Goal: Task Accomplishment & Management: Use online tool/utility

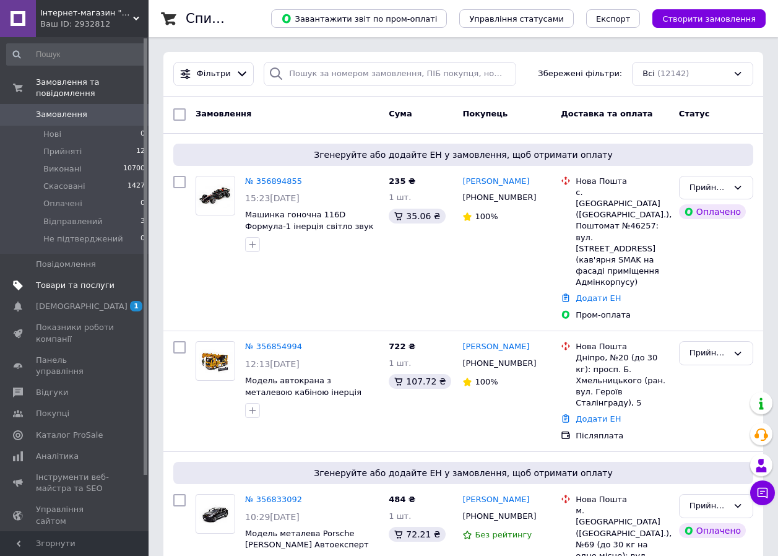
click at [63, 280] on span "Товари та послуги" at bounding box center [75, 285] width 79 height 11
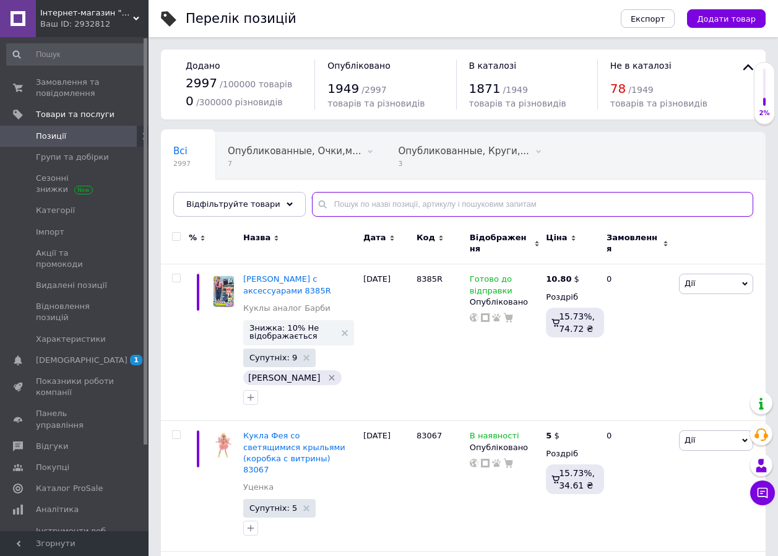
click at [337, 202] on input "text" at bounding box center [532, 204] width 441 height 25
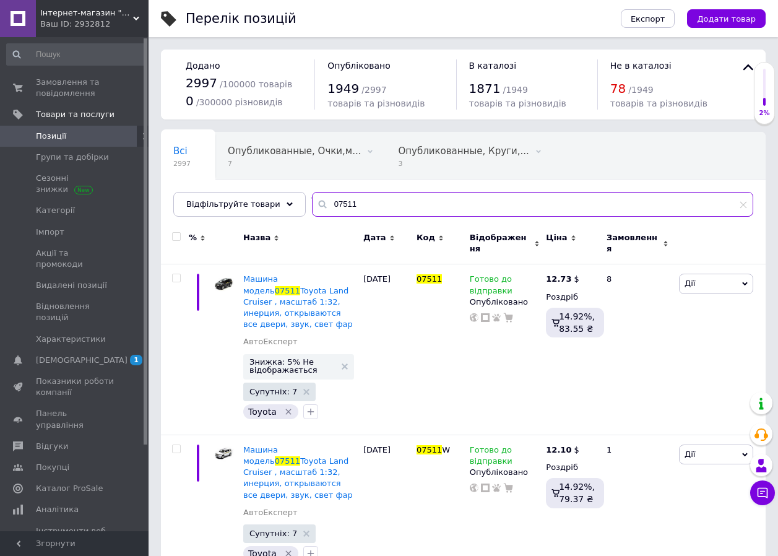
type input "07511"
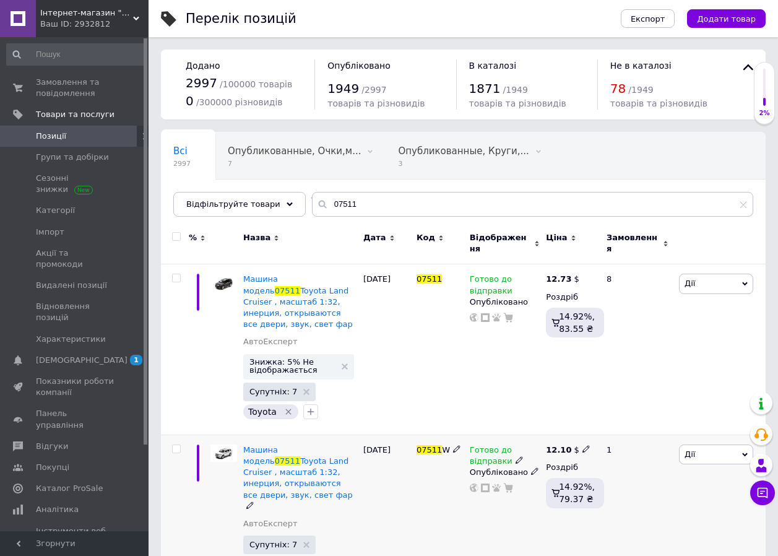
click at [582, 445] on icon at bounding box center [585, 448] width 7 height 7
drag, startPoint x: 614, startPoint y: 416, endPoint x: 634, endPoint y: 416, distance: 19.8
click at [634, 423] on input "12.1" at bounding box center [642, 435] width 94 height 25
type input "12.7"
click at [483, 522] on div "Готово до відправки Опубліковано" at bounding box center [505, 510] width 77 height 153
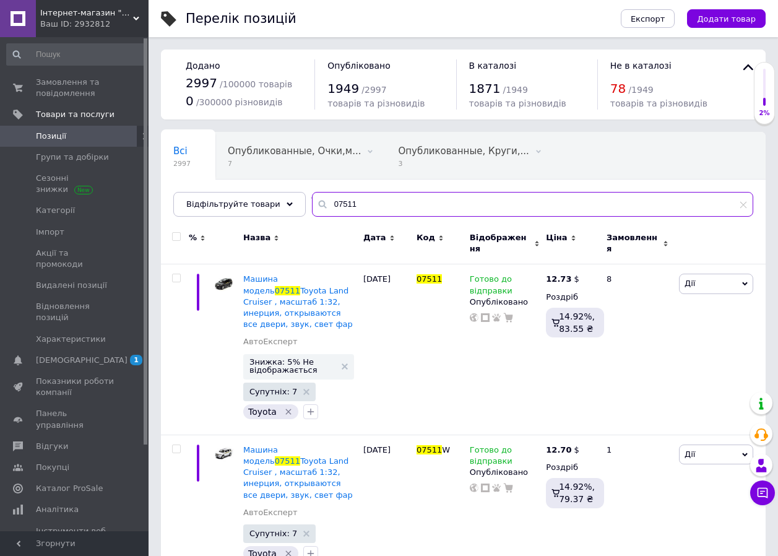
click at [329, 202] on input "07511" at bounding box center [532, 204] width 441 height 25
type input ","
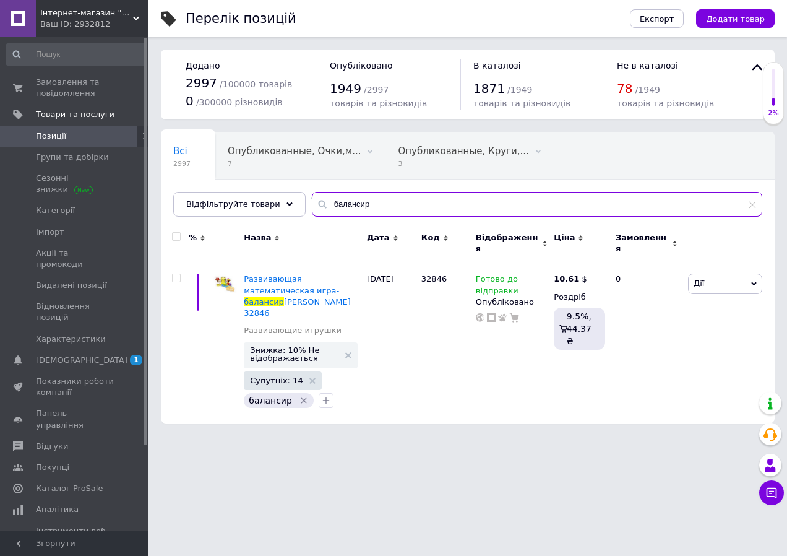
type input "балансир"
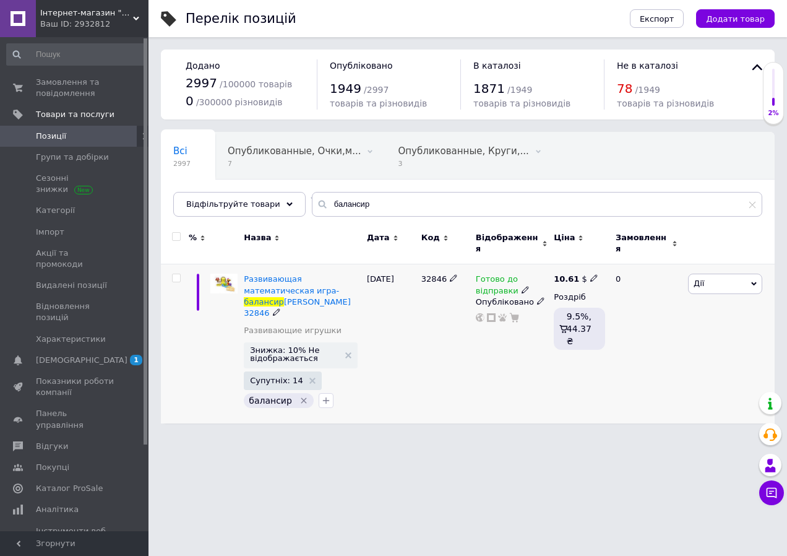
click at [710, 275] on span "Дії" at bounding box center [725, 283] width 74 height 20
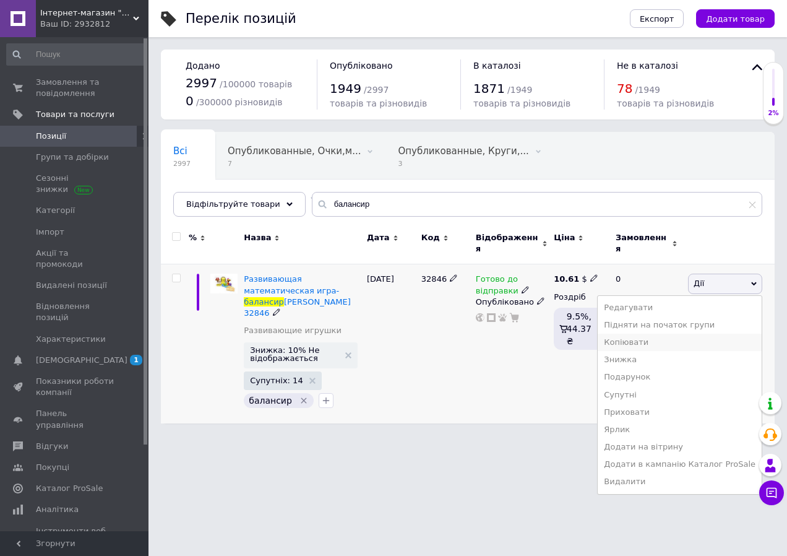
click at [637, 337] on li "Копіювати" at bounding box center [680, 342] width 164 height 17
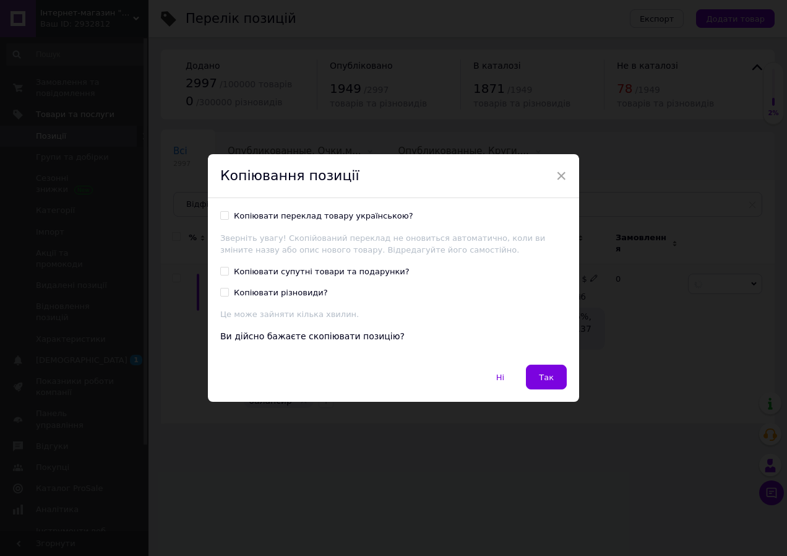
click at [224, 213] on input "Копіювати переклад товару українською?" at bounding box center [224, 215] width 8 height 8
checkbox input "true"
click at [225, 272] on input "Копіювати супутні товари та подарунки?" at bounding box center [224, 271] width 8 height 8
checkbox input "true"
click at [549, 376] on span "Так" at bounding box center [546, 376] width 15 height 9
